Goal: Task Accomplishment & Management: Use online tool/utility

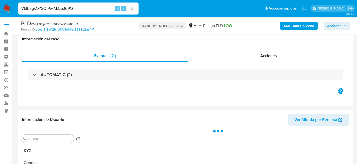
select select "10"
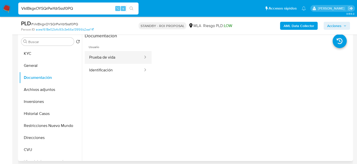
click at [104, 62] on button "Prueba de vida" at bounding box center [114, 57] width 59 height 13
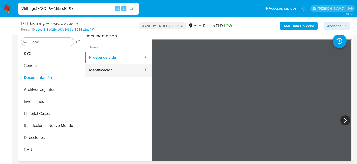
click at [107, 69] on button "Identificación" at bounding box center [114, 70] width 59 height 13
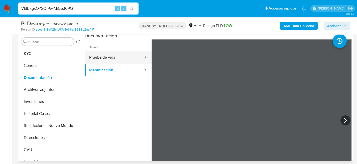
click at [99, 58] on button "Prueba de vida" at bounding box center [114, 57] width 59 height 13
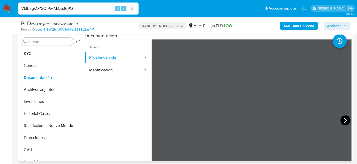
click at [346, 121] on icon at bounding box center [345, 120] width 10 height 10
click at [345, 121] on icon at bounding box center [345, 120] width 10 height 10
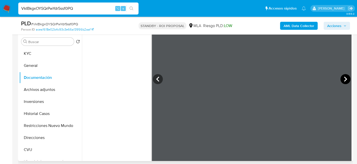
click at [345, 75] on icon at bounding box center [345, 79] width 10 height 10
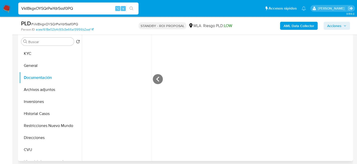
scroll to position [109, 0]
click at [41, 54] on button "KYC" at bounding box center [48, 54] width 59 height 12
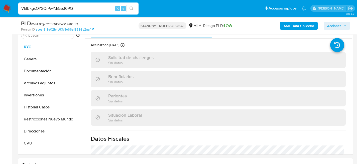
scroll to position [104, 0]
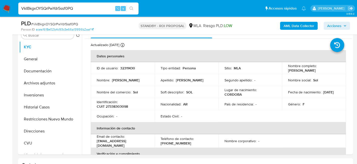
click at [76, 10] on input "VkIBkgxOYSQrPwYdr5ssf0PQ" at bounding box center [78, 8] width 120 height 7
paste input "Lbe8991QRhMIc15jGaSGc0zt"
type input "Lbe8991QRhMIc15jGaSGc0zt"
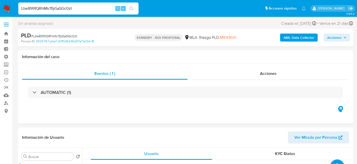
select select "10"
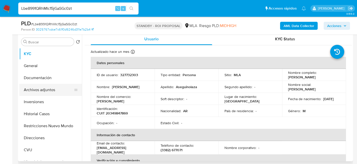
click at [43, 92] on button "Archivos adjuntos" at bounding box center [48, 90] width 59 height 12
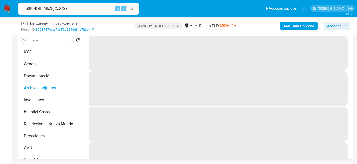
scroll to position [98, 0]
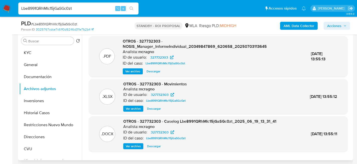
click at [154, 146] on span "Descargar" at bounding box center [154, 146] width 14 height 5
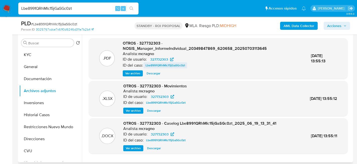
scroll to position [95, 0]
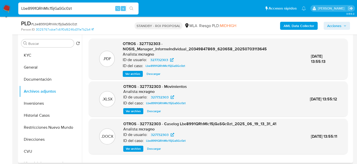
click at [211, 74] on div "Ver archivo Descargar" at bounding box center [213, 74] width 180 height 6
click at [40, 52] on button "KYC" at bounding box center [48, 55] width 59 height 12
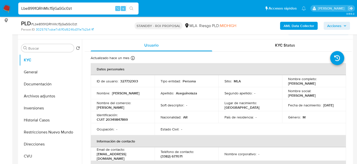
scroll to position [98, 0]
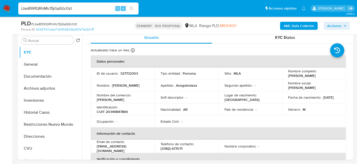
click at [68, 6] on input "Lbe8991QRhMIc15jGaSGc0zt" at bounding box center [78, 8] width 120 height 7
paste input "uIMVJBRQWnhBbebVLUUmPSUH"
type input "uIMVJBRQWnhBbebVLUUmPSUH"
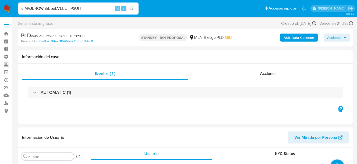
select select "10"
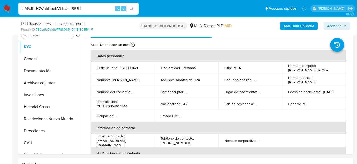
scroll to position [106, 0]
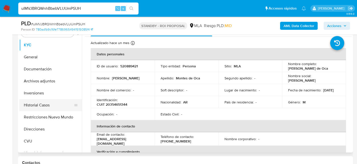
click at [41, 102] on button "Historial Casos" at bounding box center [48, 105] width 59 height 12
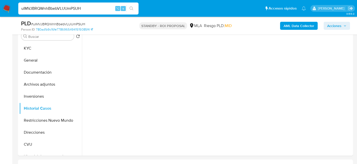
scroll to position [102, 0]
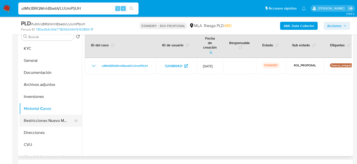
click at [49, 121] on button "Restricciones Nuevo Mundo" at bounding box center [48, 121] width 59 height 12
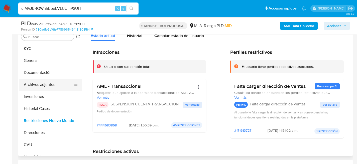
click at [44, 87] on button "Archivos adjuntos" at bounding box center [48, 85] width 59 height 12
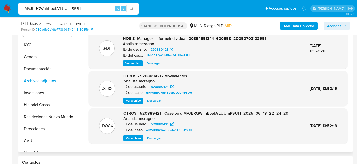
scroll to position [98, 0]
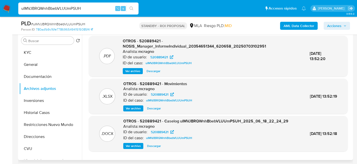
click at [154, 146] on span "Descargar" at bounding box center [154, 145] width 14 height 5
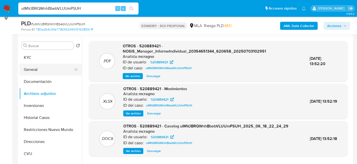
scroll to position [89, 0]
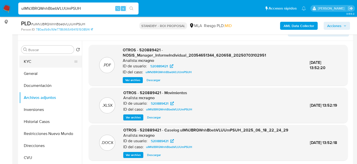
click at [38, 62] on button "KYC" at bounding box center [48, 62] width 59 height 12
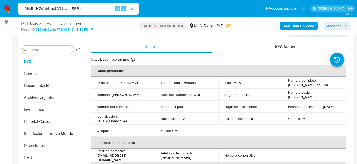
click at [76, 11] on input "uIMVJBRQWnhBbebVLUUmPSUH" at bounding box center [78, 8] width 120 height 7
click at [76, 9] on input "uIMVJBRQWnhBbebVLUUmPSUH" at bounding box center [78, 8] width 120 height 7
paste input "EDDtbOprUPROrJLKimUkEZDg"
type input "EDDtbOprUPROrJLKimUkEZDg"
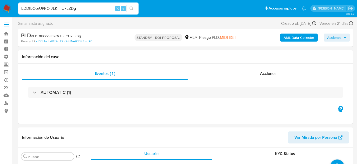
select select "10"
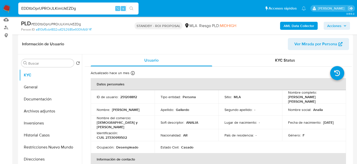
scroll to position [76, 0]
click at [42, 149] on button "Restricciones Nuevo Mundo" at bounding box center [48, 147] width 59 height 12
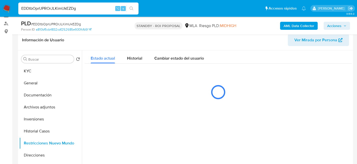
scroll to position [80, 0]
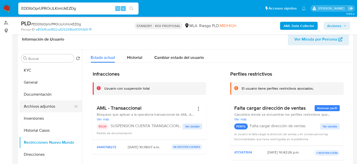
click at [34, 111] on button "Archivos adjuntos" at bounding box center [48, 106] width 59 height 12
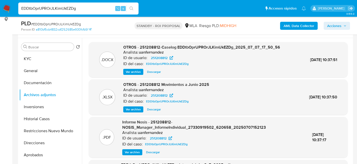
scroll to position [119, 0]
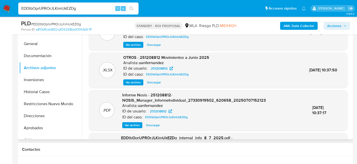
click at [149, 46] on span "Descargar" at bounding box center [154, 44] width 14 height 5
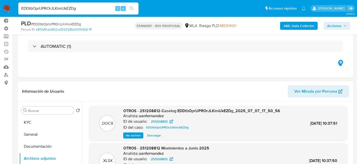
scroll to position [31, 0]
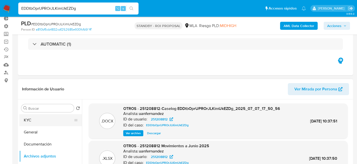
click at [34, 122] on button "KYC" at bounding box center [48, 120] width 59 height 12
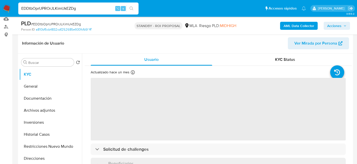
scroll to position [99, 0]
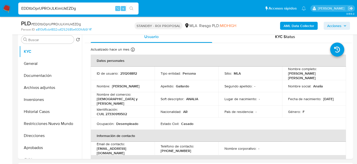
click at [33, 111] on button "Historial Casos" at bounding box center [48, 112] width 59 height 12
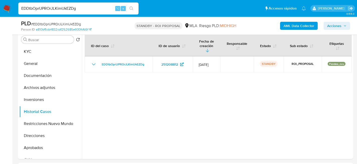
click at [73, 11] on input "EDDtbOprUPROrJLKimUkEZDg" at bounding box center [78, 8] width 120 height 7
paste input "yhWNd92lrLW6NNV1wI4dX59"
type input "EyhWNd92lrLW6NNV1wI4dX59"
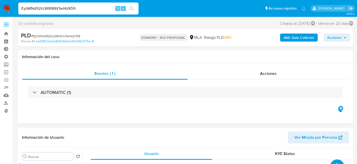
select select "10"
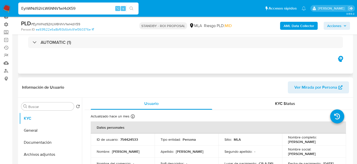
scroll to position [95, 0]
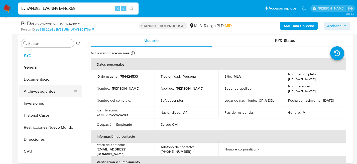
click at [32, 93] on button "Archivos adjuntos" at bounding box center [48, 91] width 59 height 12
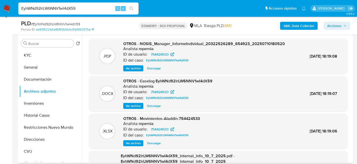
click at [152, 105] on span "Descargar" at bounding box center [154, 105] width 14 height 5
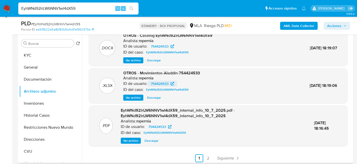
scroll to position [48, 0]
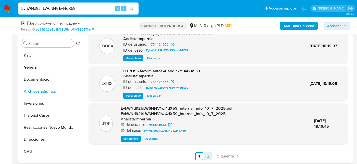
click at [206, 153] on link "2" at bounding box center [208, 156] width 8 height 8
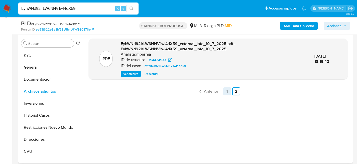
click at [225, 92] on link "1" at bounding box center [227, 91] width 8 height 8
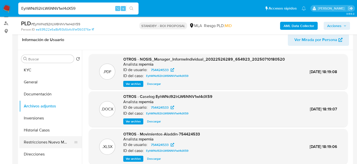
scroll to position [1, 0]
click at [41, 144] on button "Restricciones Nuevo Mundo" at bounding box center [48, 142] width 59 height 12
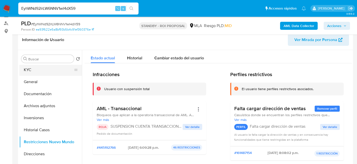
click at [36, 70] on button "KYC" at bounding box center [48, 70] width 59 height 12
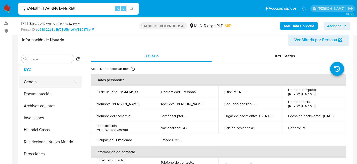
click at [45, 87] on button "General" at bounding box center [48, 82] width 59 height 12
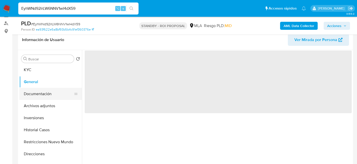
click at [44, 95] on button "Documentación" at bounding box center [48, 94] width 59 height 12
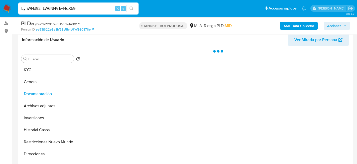
click at [117, 79] on div at bounding box center [217, 114] width 270 height 128
click at [119, 76] on div at bounding box center [217, 114] width 270 height 128
click at [118, 76] on div at bounding box center [217, 114] width 270 height 128
click at [115, 80] on div at bounding box center [217, 114] width 270 height 128
click at [41, 97] on button "Documentación" at bounding box center [48, 94] width 59 height 12
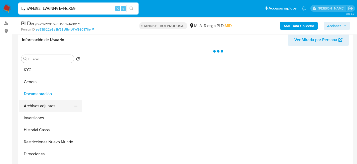
click at [43, 108] on button "Archivos adjuntos" at bounding box center [48, 106] width 59 height 12
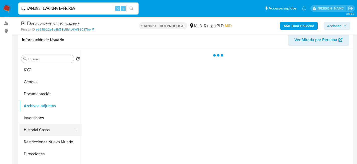
click at [35, 135] on button "Historial Casos" at bounding box center [48, 130] width 59 height 12
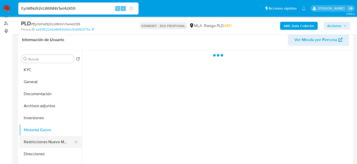
click at [36, 140] on button "Restricciones Nuevo Mundo" at bounding box center [48, 142] width 59 height 12
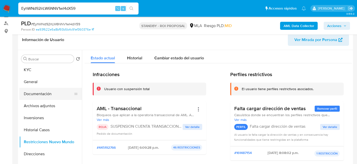
click at [40, 98] on button "Documentación" at bounding box center [48, 94] width 59 height 12
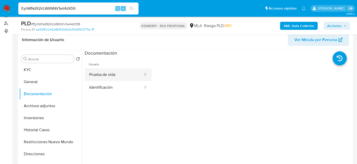
click at [103, 77] on button "Prueba de vida" at bounding box center [114, 74] width 59 height 13
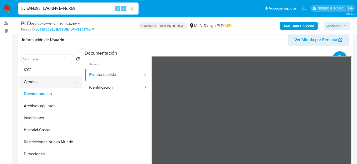
click at [41, 76] on button "General" at bounding box center [48, 82] width 59 height 12
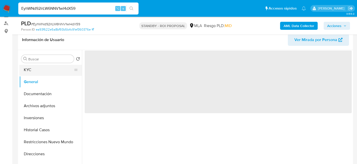
click at [38, 75] on button "KYC" at bounding box center [48, 70] width 59 height 12
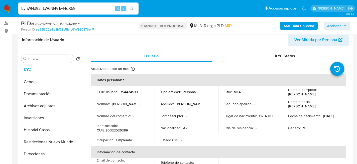
click at [76, 12] on div "EyhWNd92lrLW6NNV1wI4dX59 ⌥ s" at bounding box center [78, 9] width 120 height 12
click at [76, 11] on input "EyhWNd92lrLW6NNV1wI4dX59" at bounding box center [78, 8] width 120 height 7
paste input "VLZkFZwS1w7QCDnLEDEmIXrv"
type input "VLZkFZwS1w7QCDnLEDEmIXrv"
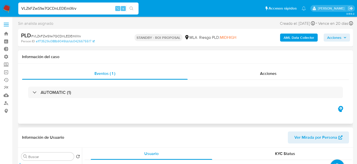
select select "10"
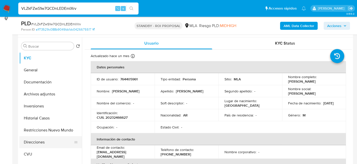
scroll to position [94, 0]
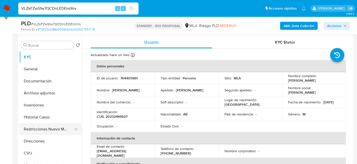
click at [30, 128] on button "Restricciones Nuevo Mundo" at bounding box center [48, 129] width 59 height 12
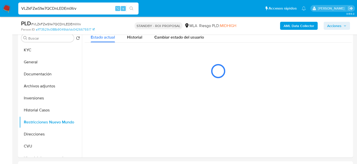
scroll to position [101, 0]
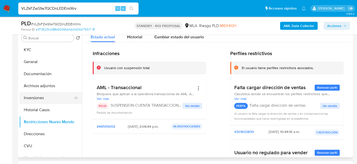
click at [36, 103] on button "Inversiones" at bounding box center [48, 98] width 59 height 12
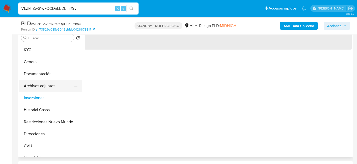
click at [42, 84] on button "Archivos adjuntos" at bounding box center [48, 86] width 59 height 12
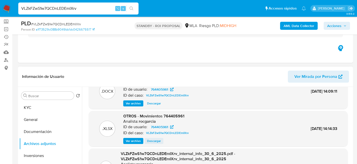
scroll to position [0, 0]
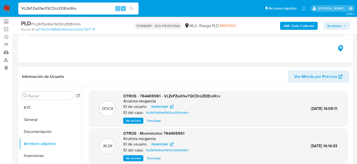
click at [157, 121] on span "Descargar" at bounding box center [154, 120] width 14 height 5
click at [20, 106] on button "KYC" at bounding box center [48, 108] width 59 height 12
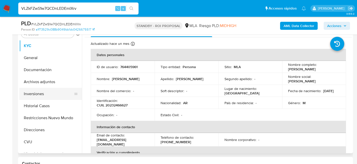
scroll to position [103, 0]
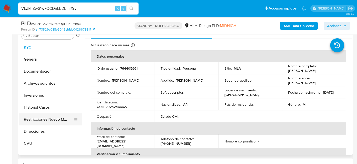
click at [46, 123] on button "Restricciones Nuevo Mundo" at bounding box center [48, 119] width 59 height 12
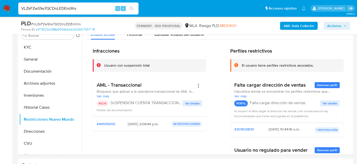
click at [63, 6] on input "VLZkFZwS1w7QCDnLEDEmIXrv" at bounding box center [78, 8] width 120 height 7
paste input "JvBnlmwPAI8OZZNwlAh4MrVg"
type input "JvBnlmwPAI8OZZNwlAh4MrVg"
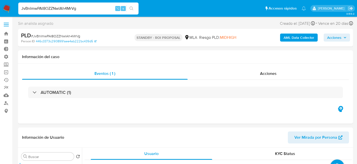
select select "10"
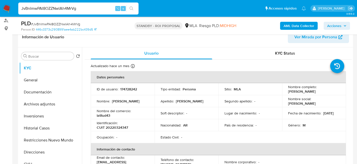
scroll to position [83, 0]
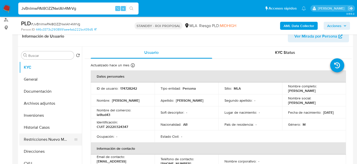
click at [28, 142] on button "Restricciones Nuevo Mundo" at bounding box center [48, 139] width 59 height 12
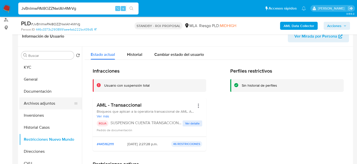
click at [36, 106] on button "Archivos adjuntos" at bounding box center [48, 103] width 59 height 12
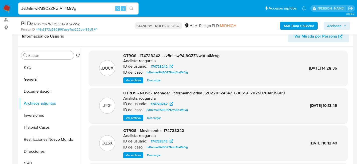
click at [153, 82] on span "Descargar" at bounding box center [154, 80] width 14 height 5
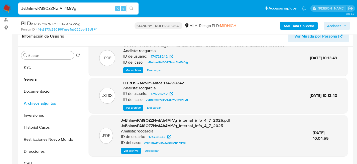
scroll to position [0, 0]
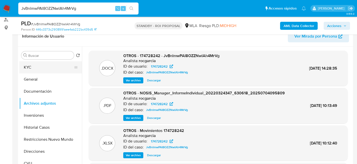
click at [40, 66] on button "KYC" at bounding box center [48, 67] width 59 height 12
